Goal: Task Accomplishment & Management: Use online tool/utility

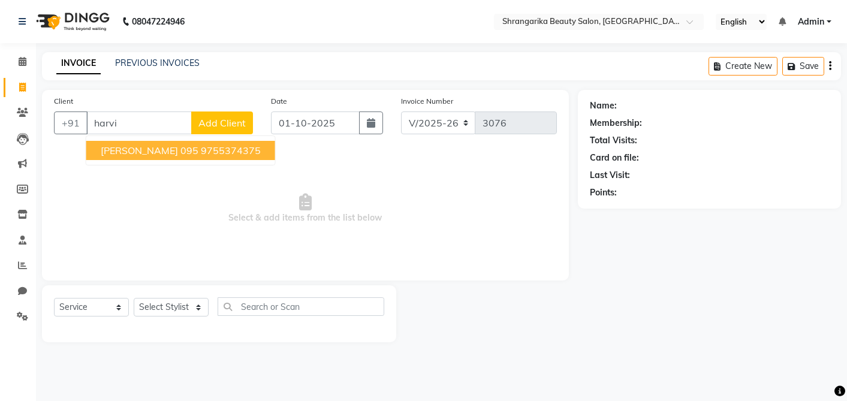
select select "5168"
select select "service"
type input "h"
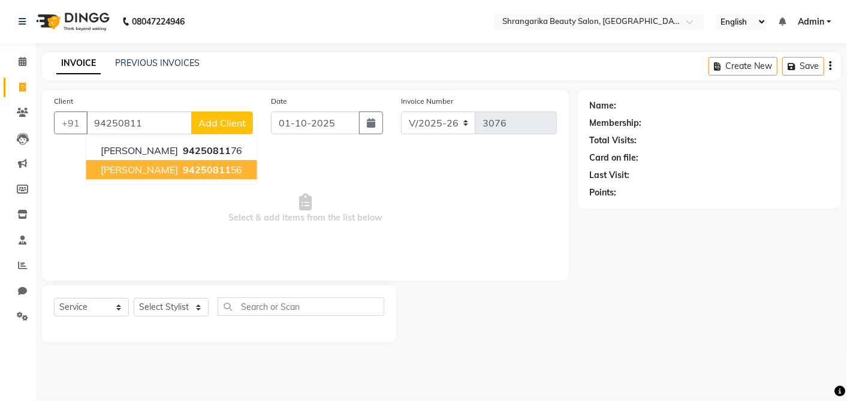
click at [234, 173] on ngb-highlight "94250811 56" at bounding box center [212, 170] width 62 height 12
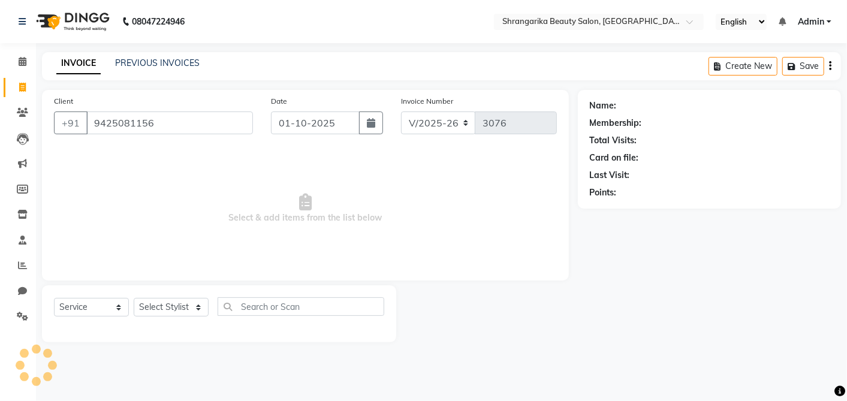
type input "9425081156"
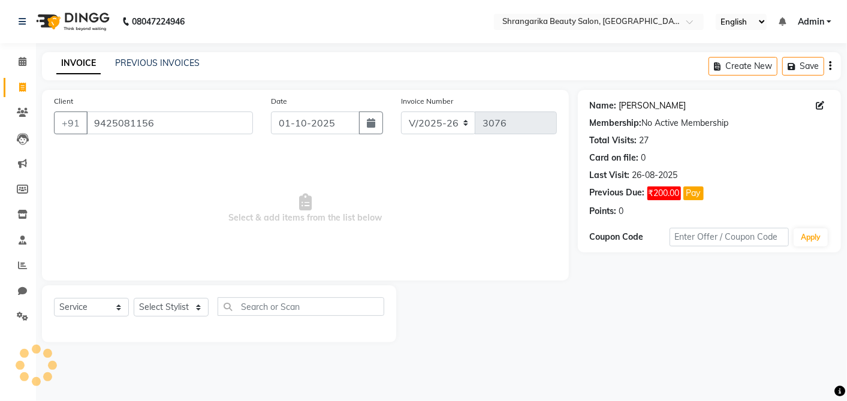
click at [625, 101] on link "Namrata Pathak" at bounding box center [652, 106] width 67 height 13
click at [820, 106] on icon at bounding box center [820, 105] width 8 height 8
select select "[DEMOGRAPHIC_DATA]"
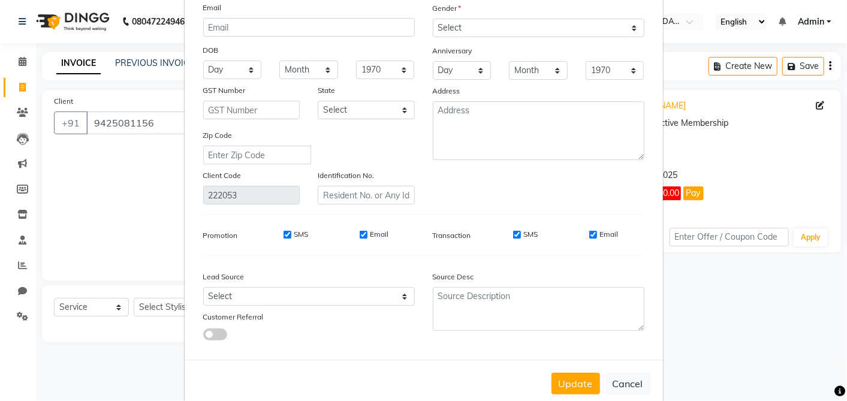
scroll to position [130, 0]
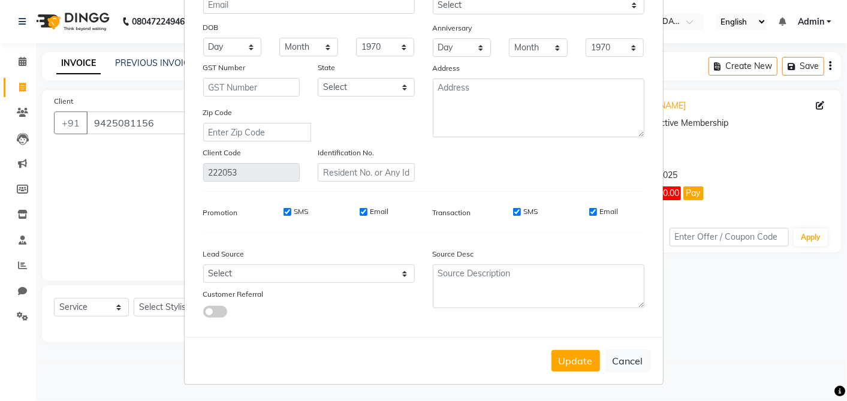
type input "pathak 502"
click at [568, 369] on button "Update" at bounding box center [576, 361] width 49 height 22
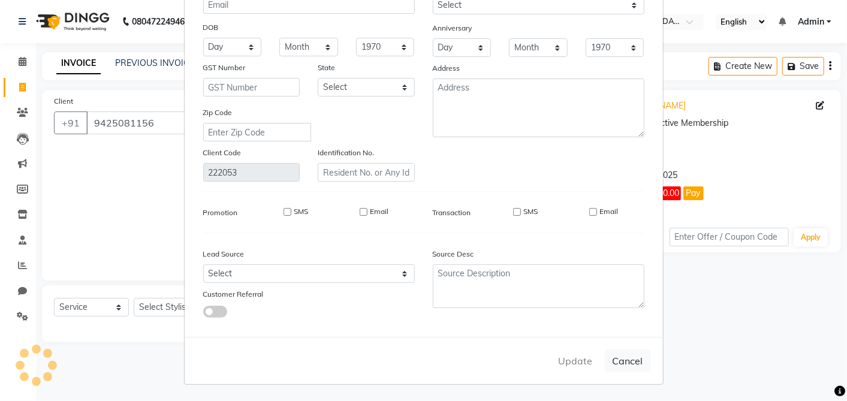
select select
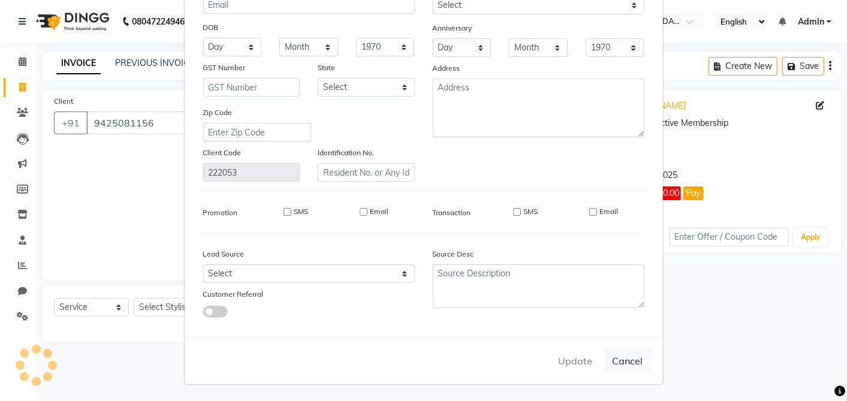
select select
checkbox input "false"
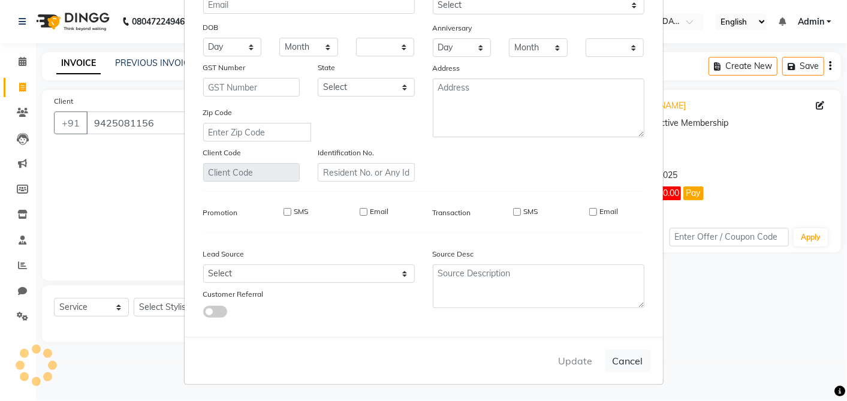
checkbox input "false"
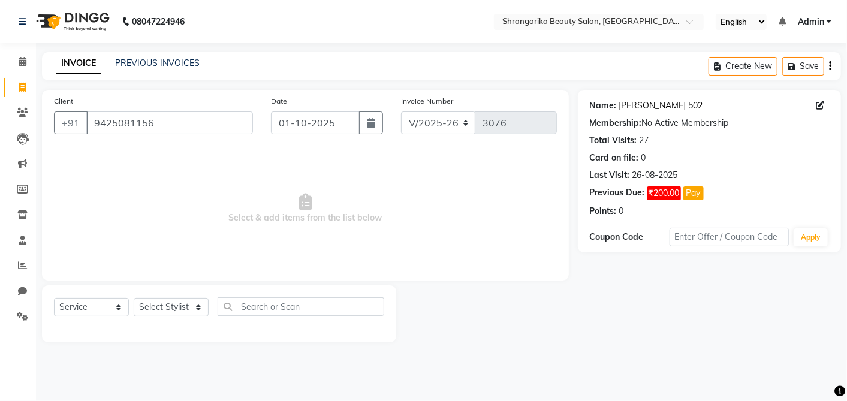
click at [689, 111] on link "Namrata Pathak 502" at bounding box center [661, 106] width 84 height 13
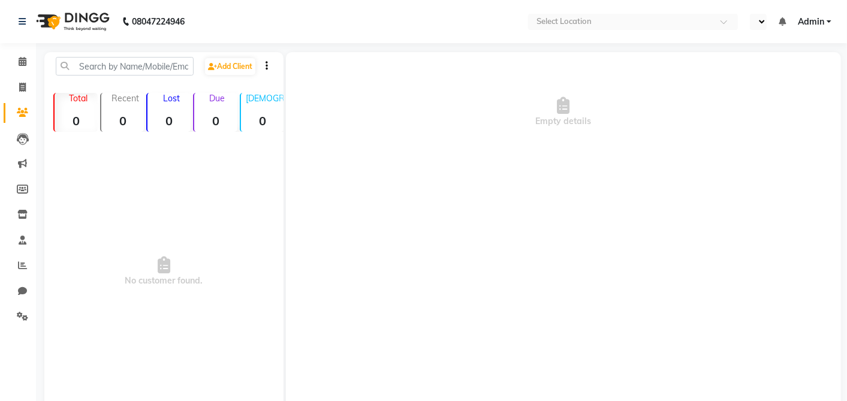
select select "en"
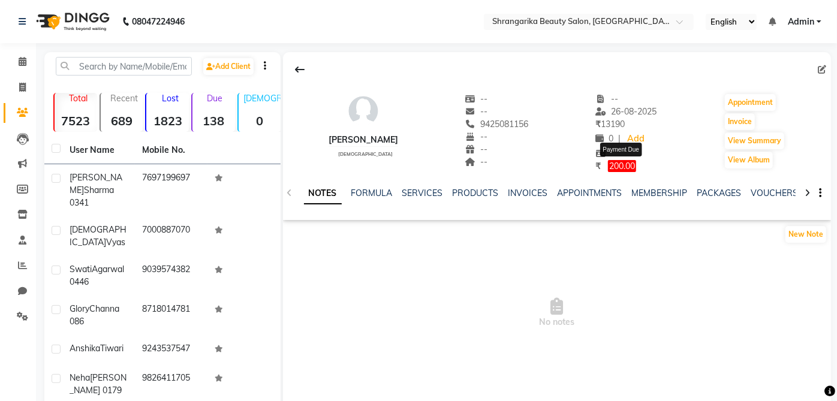
click at [626, 163] on span "200.00" at bounding box center [622, 166] width 28 height 12
select select "1"
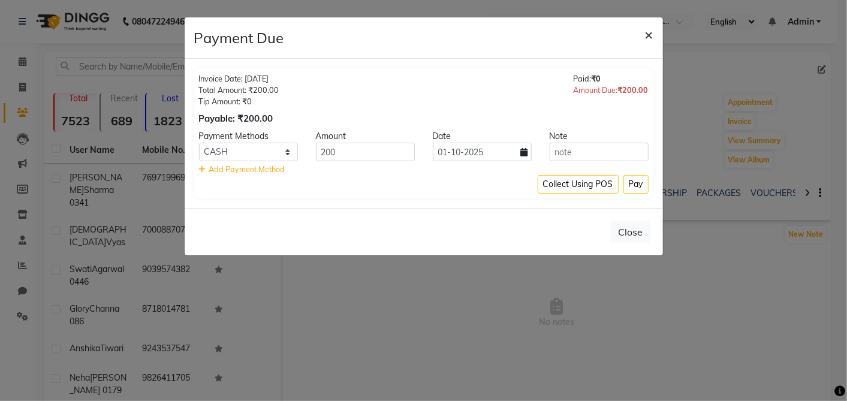
click at [650, 32] on span "×" at bounding box center [649, 34] width 8 height 18
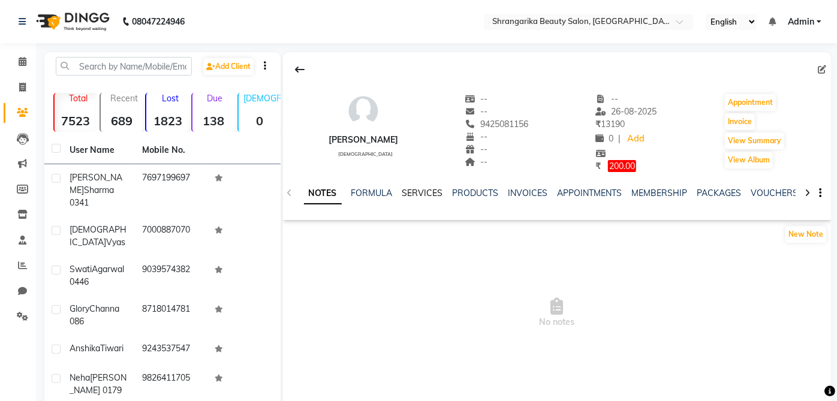
click at [417, 189] on link "SERVICES" at bounding box center [422, 193] width 41 height 11
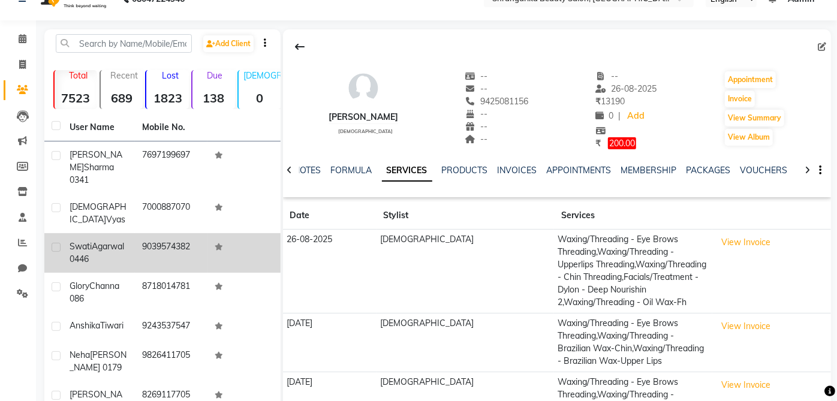
scroll to position [20, 0]
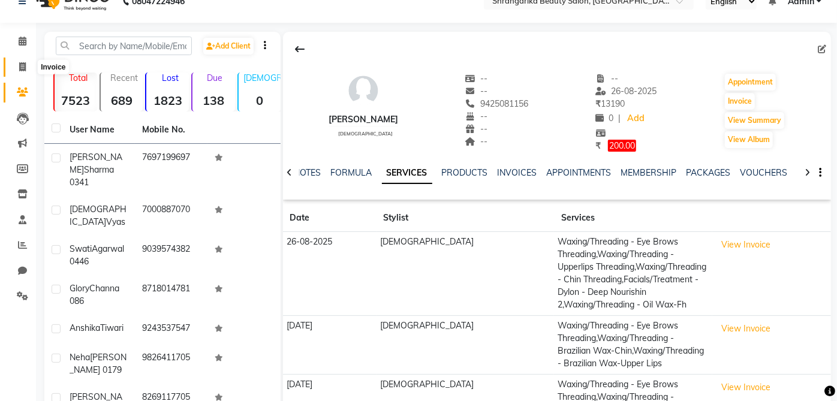
click at [17, 67] on span at bounding box center [22, 68] width 21 height 14
select select "service"
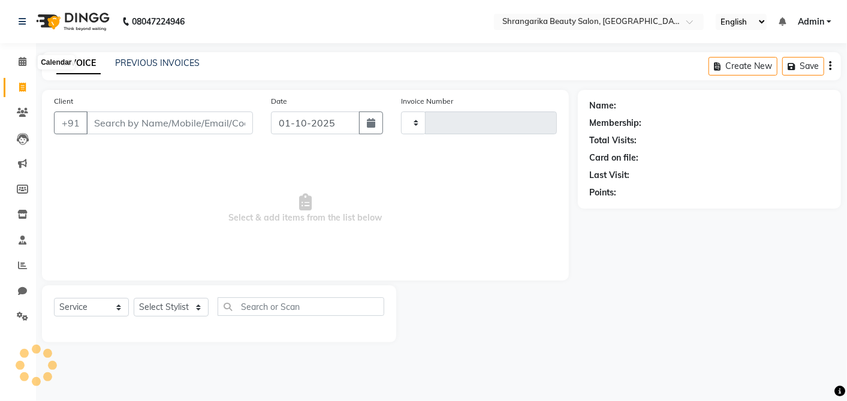
type input "3076"
select select "5168"
type input "r"
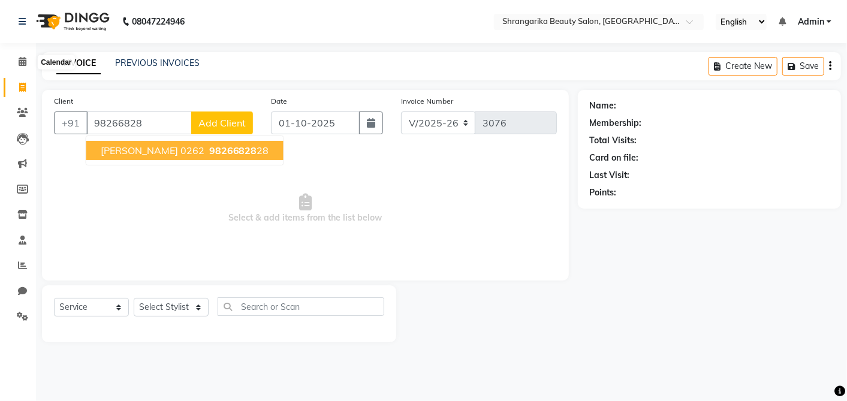
type input "98266828"
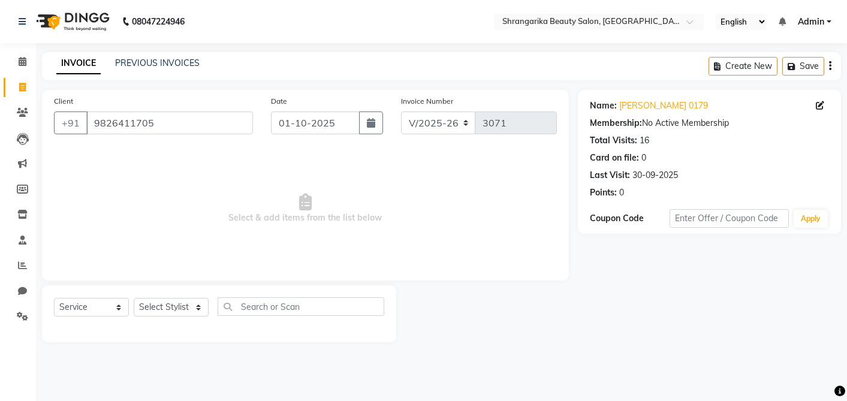
select select "5168"
select select "service"
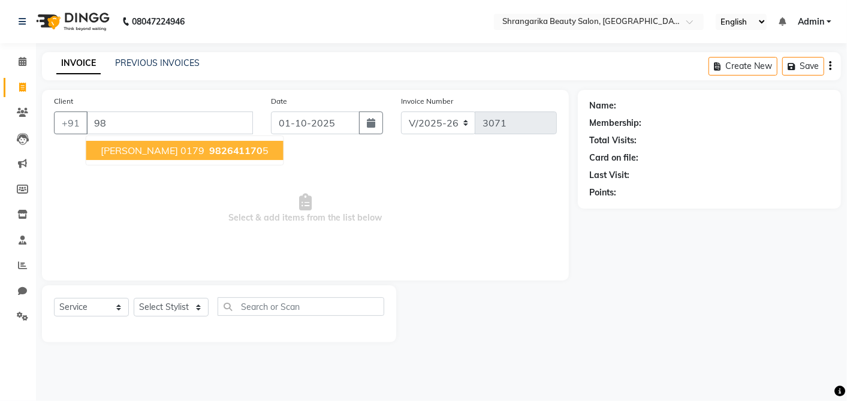
type input "9"
click at [203, 154] on span "975537" at bounding box center [221, 151] width 36 height 12
type input "9755374375"
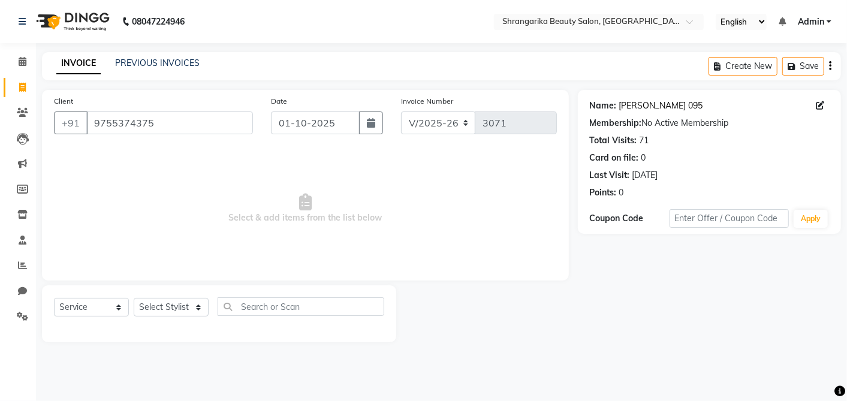
click at [668, 104] on link "Harvinder Kaur 095" at bounding box center [661, 106] width 84 height 13
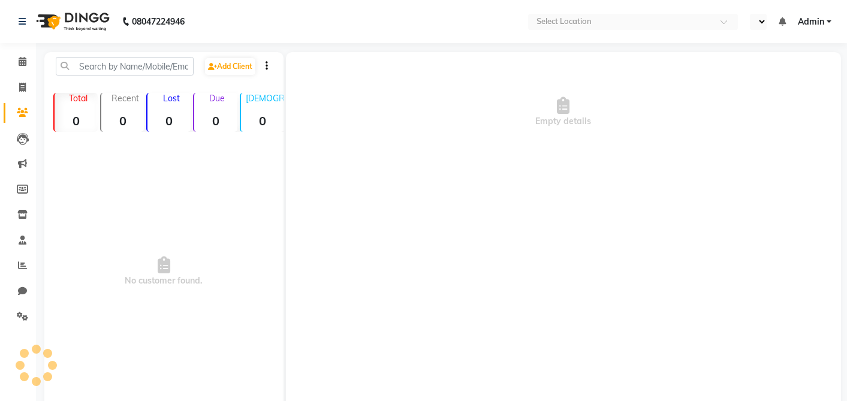
select select "en"
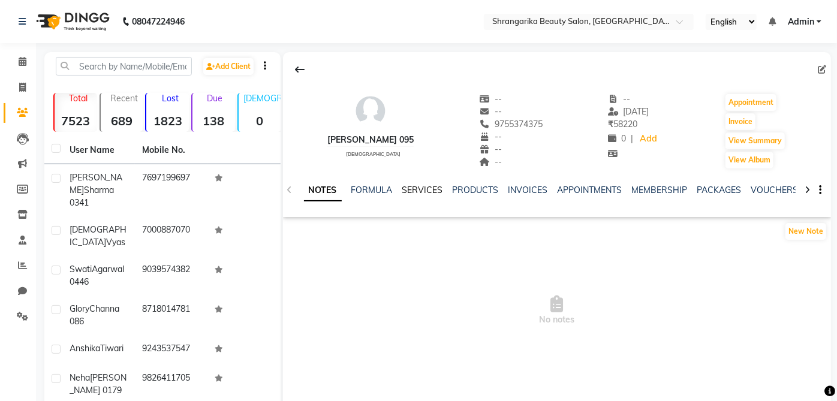
click at [435, 187] on link "SERVICES" at bounding box center [422, 190] width 41 height 11
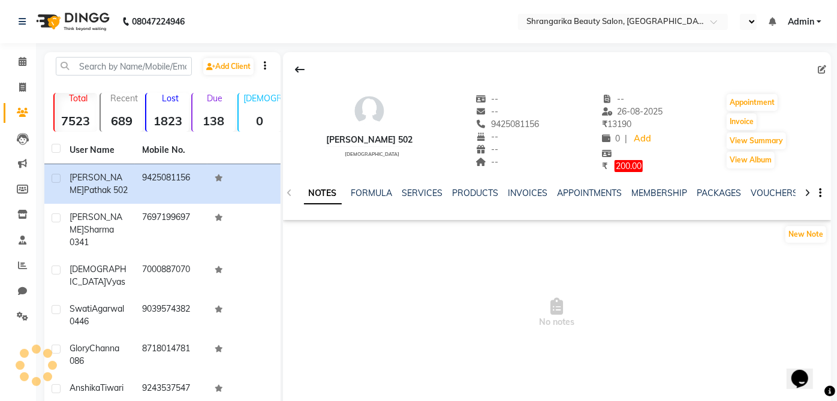
select select "en"
click at [422, 197] on link "SERVICES" at bounding box center [422, 193] width 41 height 11
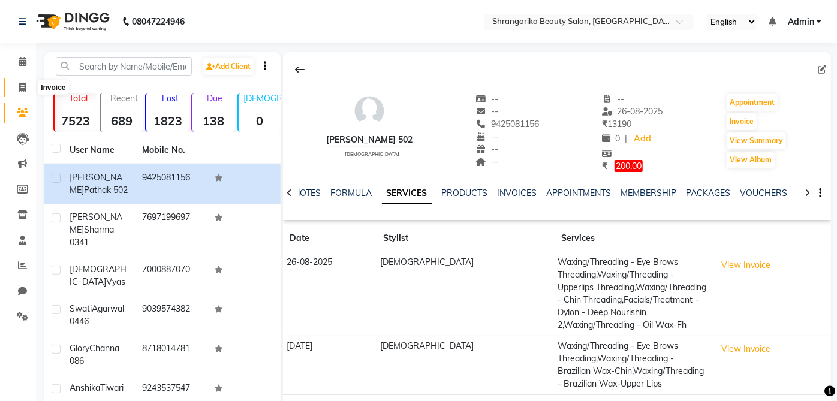
click at [22, 90] on icon at bounding box center [22, 87] width 7 height 9
select select "service"
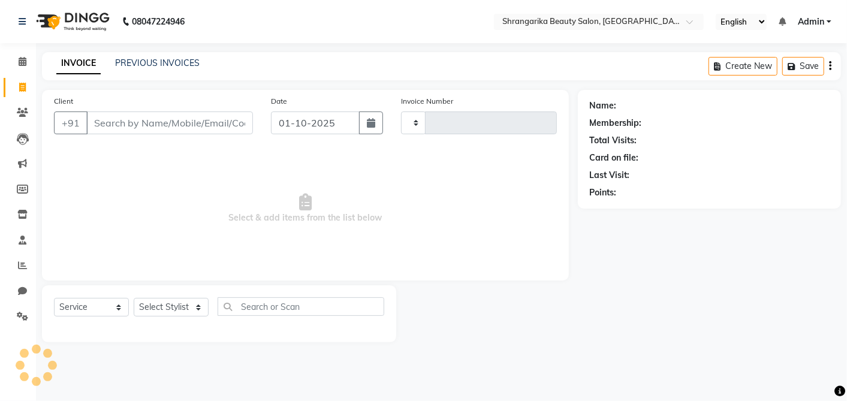
type input "3076"
select select "5168"
click at [22, 90] on icon at bounding box center [22, 87] width 7 height 9
select select "5168"
select select "service"
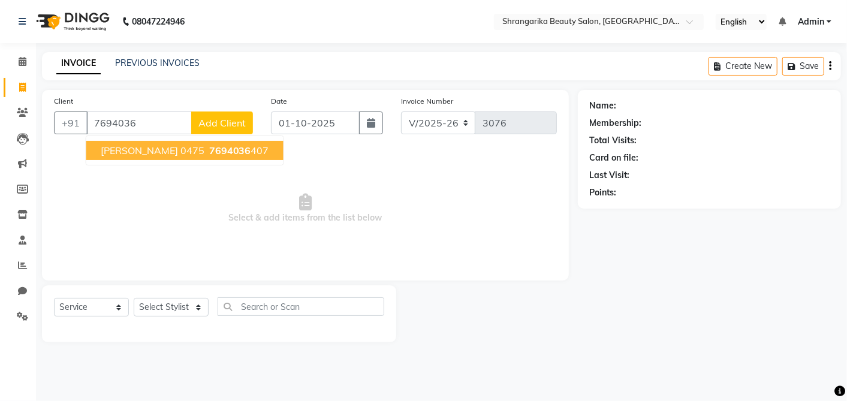
click at [268, 154] on button "Madhu Sabarwal 0475 7694036 407" at bounding box center [184, 150] width 197 height 19
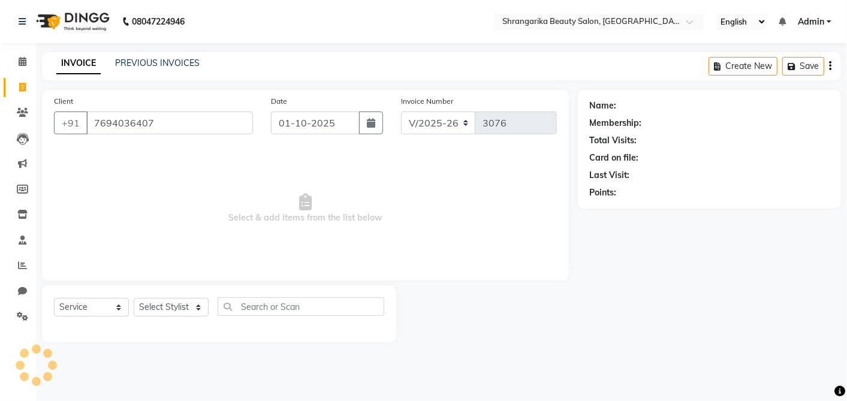
type input "7694036407"
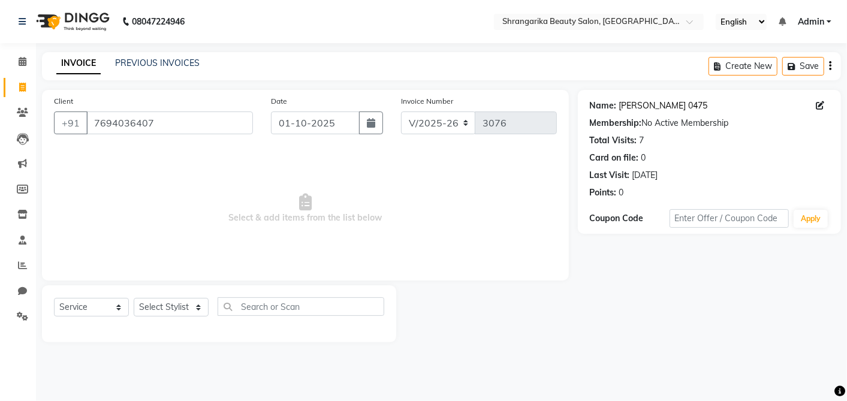
click at [684, 109] on link "[PERSON_NAME] 0475" at bounding box center [663, 106] width 89 height 13
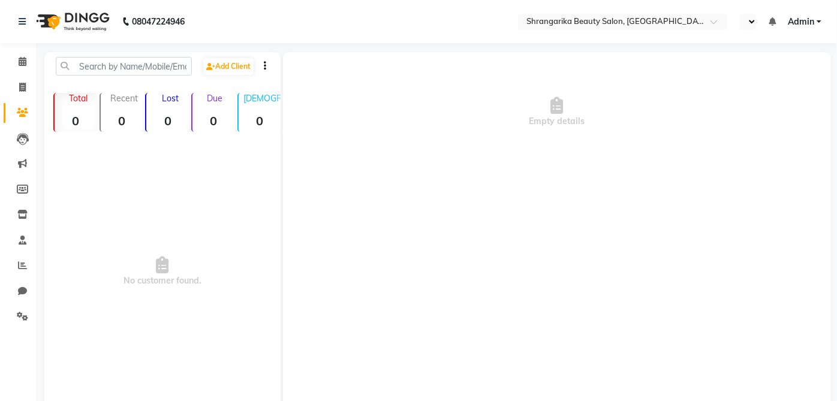
select select "en"
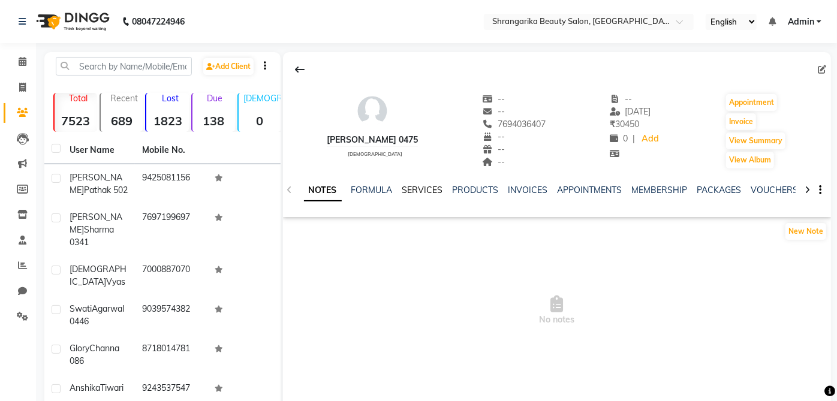
click at [434, 186] on link "SERVICES" at bounding box center [422, 190] width 41 height 11
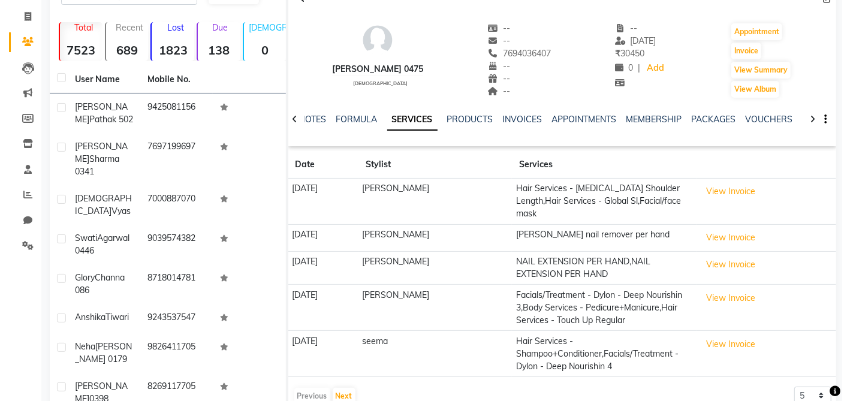
scroll to position [74, 0]
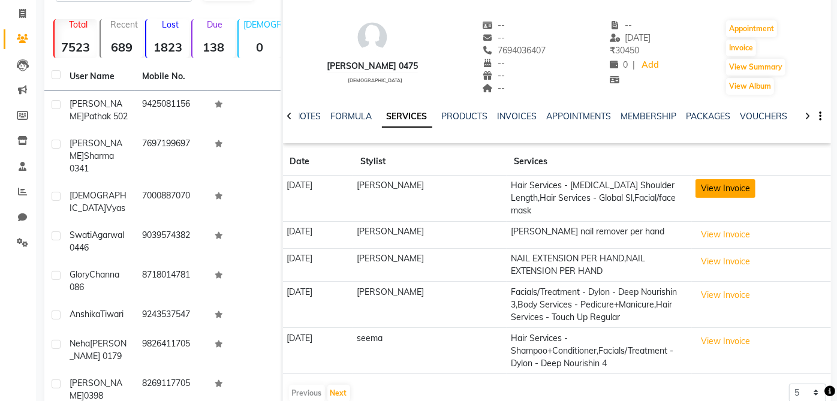
click at [744, 192] on button "View Invoice" at bounding box center [726, 188] width 60 height 19
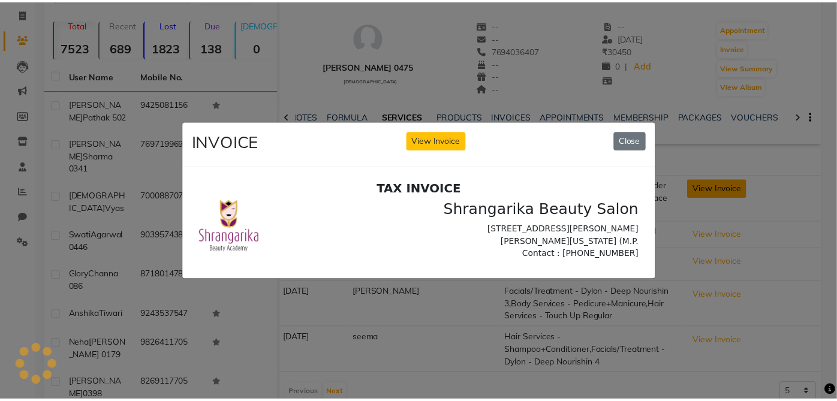
scroll to position [0, 0]
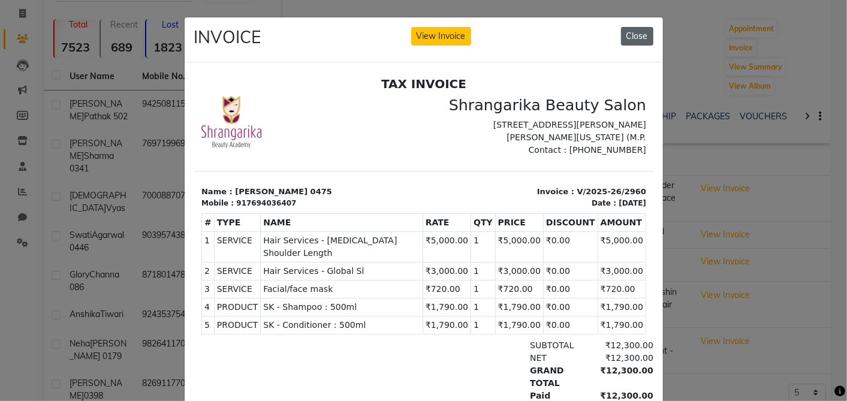
click at [622, 32] on button "Close" at bounding box center [637, 36] width 32 height 19
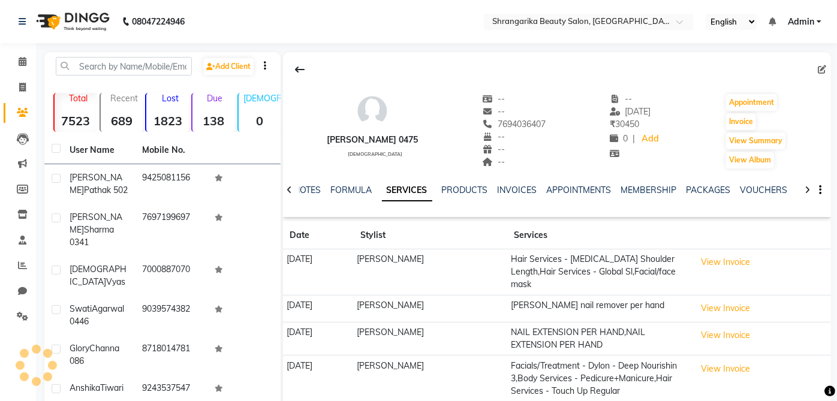
click at [28, 103] on link "Clients" at bounding box center [18, 113] width 29 height 20
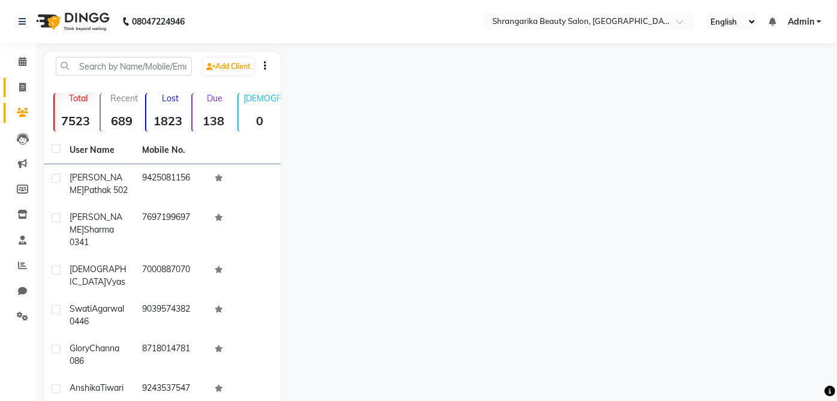
click at [26, 87] on span at bounding box center [22, 88] width 21 height 14
select select "service"
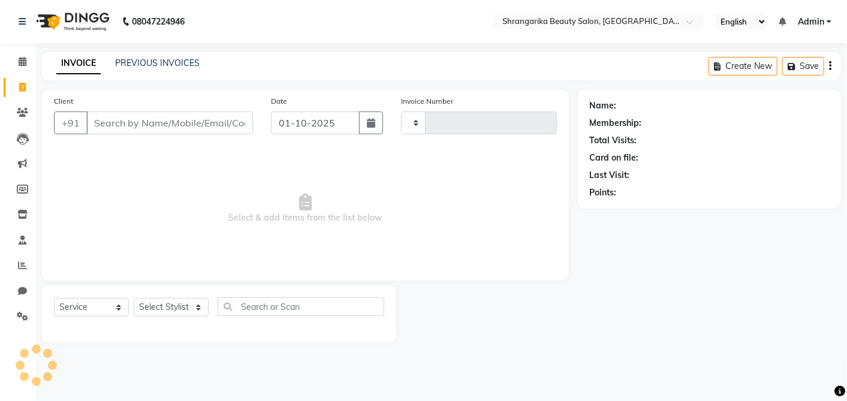
type input "3076"
select select "5168"
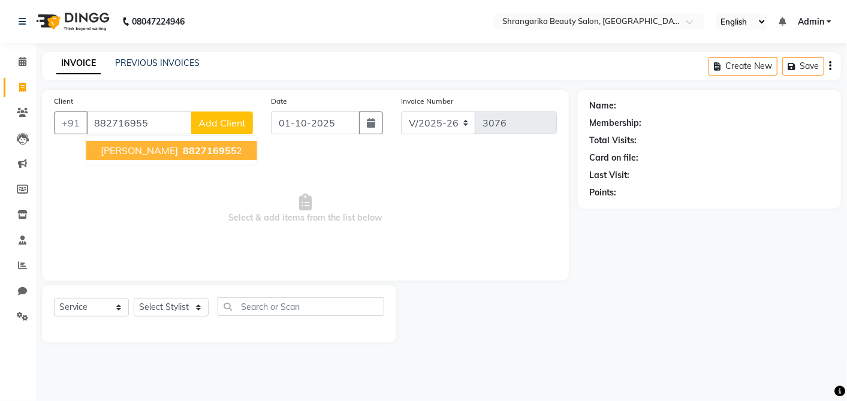
click at [171, 128] on input "882716955" at bounding box center [139, 123] width 106 height 23
type input "8"
type input "9425316981"
